Goal: Task Accomplishment & Management: Complete application form

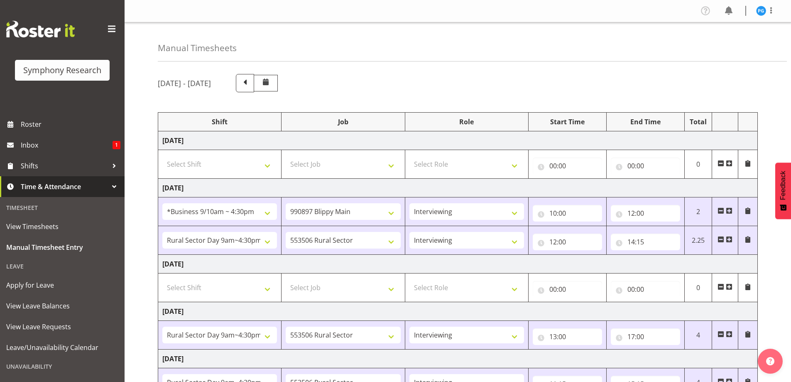
select select "26078"
select select "10631"
select select "47"
select select "81561"
select select "10587"
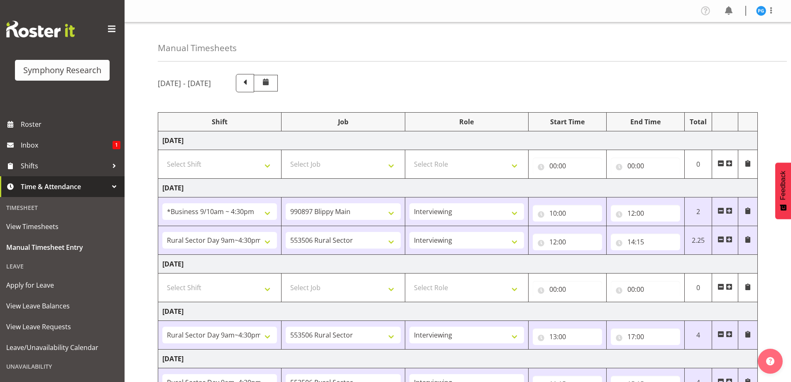
select select "47"
select select "81561"
select select "10587"
select select "47"
select select "81561"
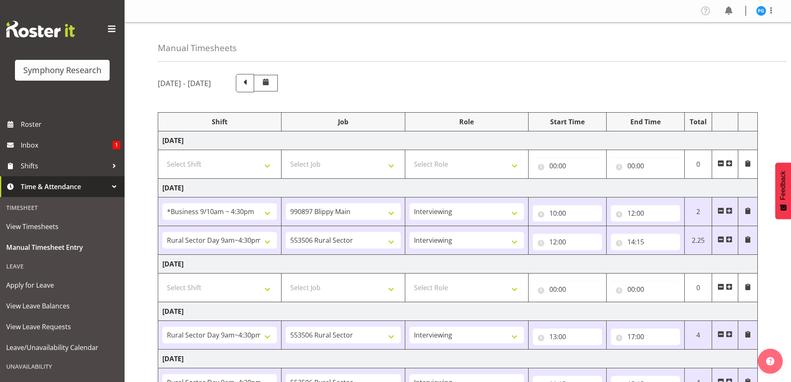
select select "10587"
select select "47"
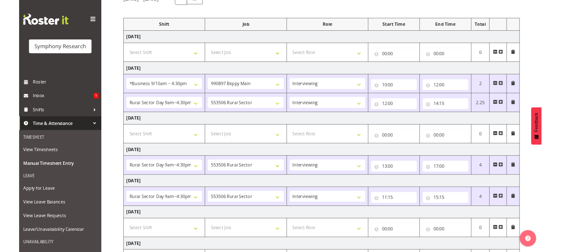
scroll to position [162, 0]
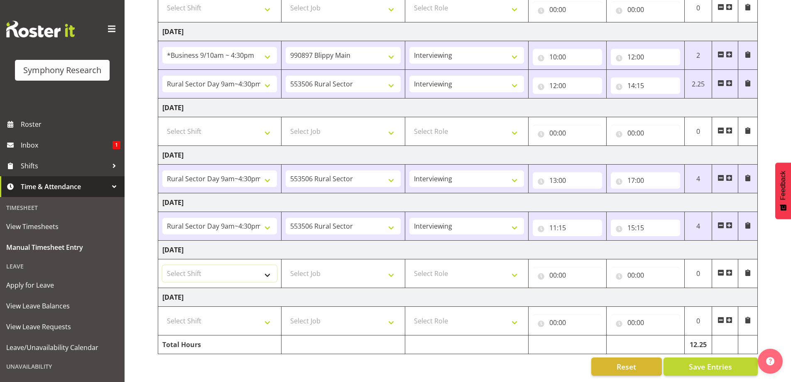
click at [270, 268] on select "Select Shift !!Weekend Residential (Roster IT Shift Label) *Business 9/10am ~ 4…" at bounding box center [219, 273] width 115 height 17
select select "17154"
click at [162, 265] on select "Select Shift !!Weekend Residential (Roster IT Shift Label) *Business 9/10am ~ 4…" at bounding box center [219, 273] width 115 height 17
click at [393, 269] on select "Select Job 550060 IF Admin 553492 World Poll Aus Wave 2 Main 2025 553493 World …" at bounding box center [343, 273] width 115 height 17
select select "10575"
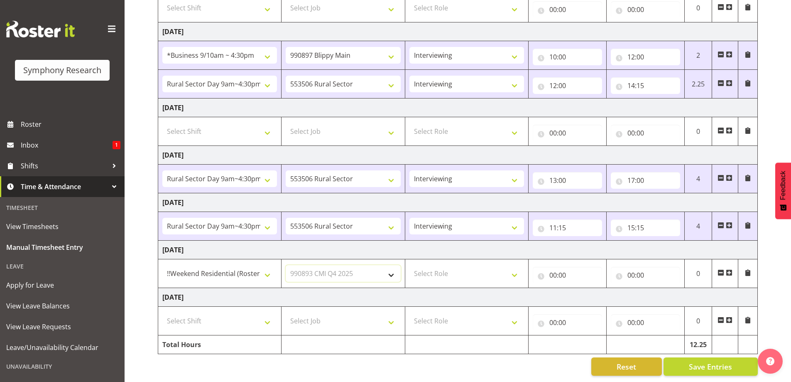
click at [286, 265] on select "Select Job 550060 IF Admin 553492 World Poll Aus Wave 2 Main 2025 553493 World …" at bounding box center [343, 273] width 115 height 17
click at [514, 270] on select "Select Role Briefing Interviewing" at bounding box center [466, 273] width 115 height 17
select select "47"
click at [409, 265] on select "Select Role Briefing Interviewing" at bounding box center [466, 273] width 115 height 17
click at [567, 269] on input "00:00" at bounding box center [567, 275] width 69 height 17
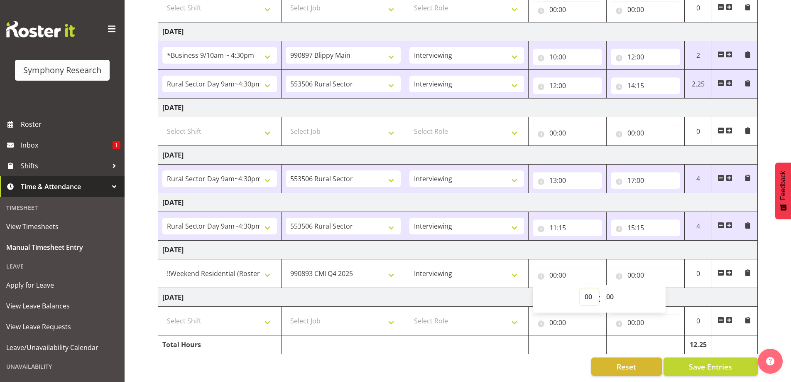
click at [584, 292] on select "00 01 02 03 04 05 06 07 08 09 10 11 12 13 14 15 16 17 18 19 20 21 22 23" at bounding box center [589, 296] width 19 height 17
select select "12"
click at [580, 288] on select "00 01 02 03 04 05 06 07 08 09 10 11 12 13 14 15 16 17 18 19 20 21 22 23" at bounding box center [589, 296] width 19 height 17
type input "12:00"
click at [634, 268] on input "00:00" at bounding box center [645, 275] width 69 height 17
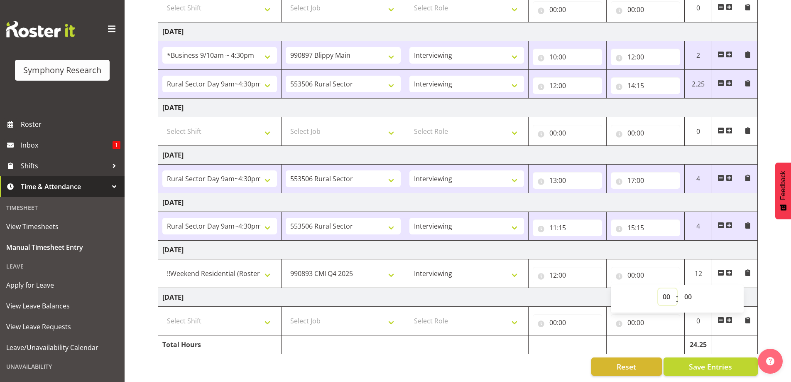
click at [669, 292] on select "00 01 02 03 04 05 06 07 08 09 10 11 12 13 14 15 16 17 18 19 20 21 22 23" at bounding box center [667, 296] width 19 height 17
select select "16"
click at [658, 288] on select "00 01 02 03 04 05 06 07 08 09 10 11 12 13 14 15 16 17 18 19 20 21 22 23" at bounding box center [667, 296] width 19 height 17
type input "16:00"
click at [687, 360] on button "Save Entries" at bounding box center [710, 366] width 94 height 18
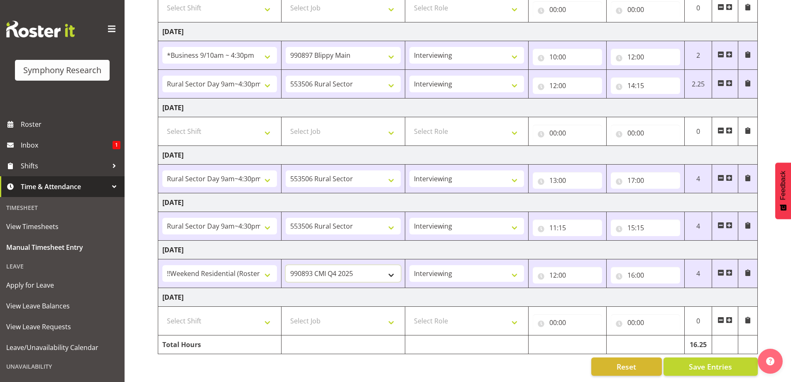
click at [392, 273] on select "550060 IF Admin 553492 World Poll Aus Wave 2 Main 2025 553493 World Poll NZ Wav…" at bounding box center [343, 273] width 115 height 17
select select "10587"
click at [286, 265] on select "550060 IF Admin 553492 World Poll Aus Wave 2 Main 2025 553493 World Poll NZ Wav…" at bounding box center [343, 273] width 115 height 17
click at [700, 362] on span "Save Entries" at bounding box center [710, 366] width 43 height 11
click at [696, 359] on div "Timesheet Entries Save" at bounding box center [728, 355] width 80 height 10
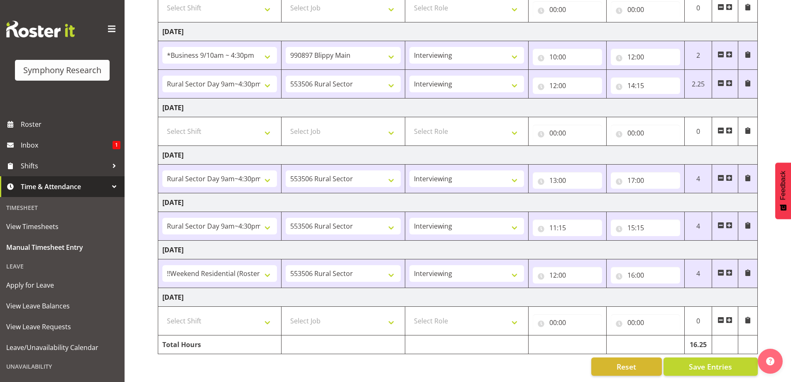
click at [777, 329] on div "[DATE] - [DATE] Shift Job Role Start Time End Time Total [DATE] Select Shift !!…" at bounding box center [474, 147] width 633 height 470
